Goal: Check status: Check status

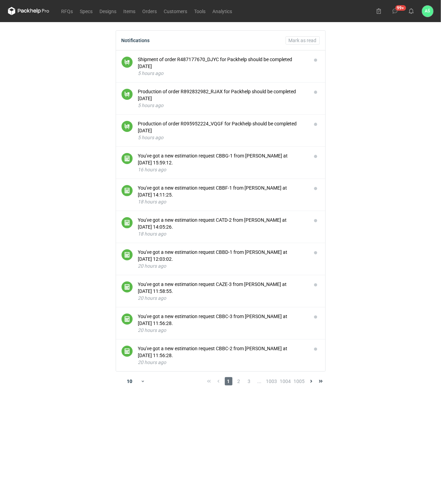
drag, startPoint x: 0, startPoint y: 0, endPoint x: 354, endPoint y: 116, distance: 372.4
click at [353, 117] on main "Notifications [PERSON_NAME] as read Shipment of order R487177670_DJYC for Packh…" at bounding box center [220, 250] width 431 height 456
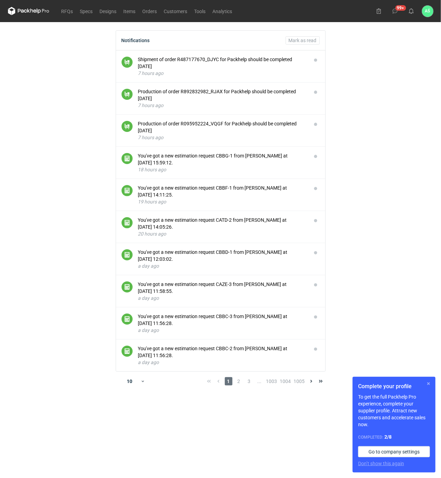
click at [431, 384] on button "button" at bounding box center [429, 384] width 8 height 8
